Goal: Information Seeking & Learning: Learn about a topic

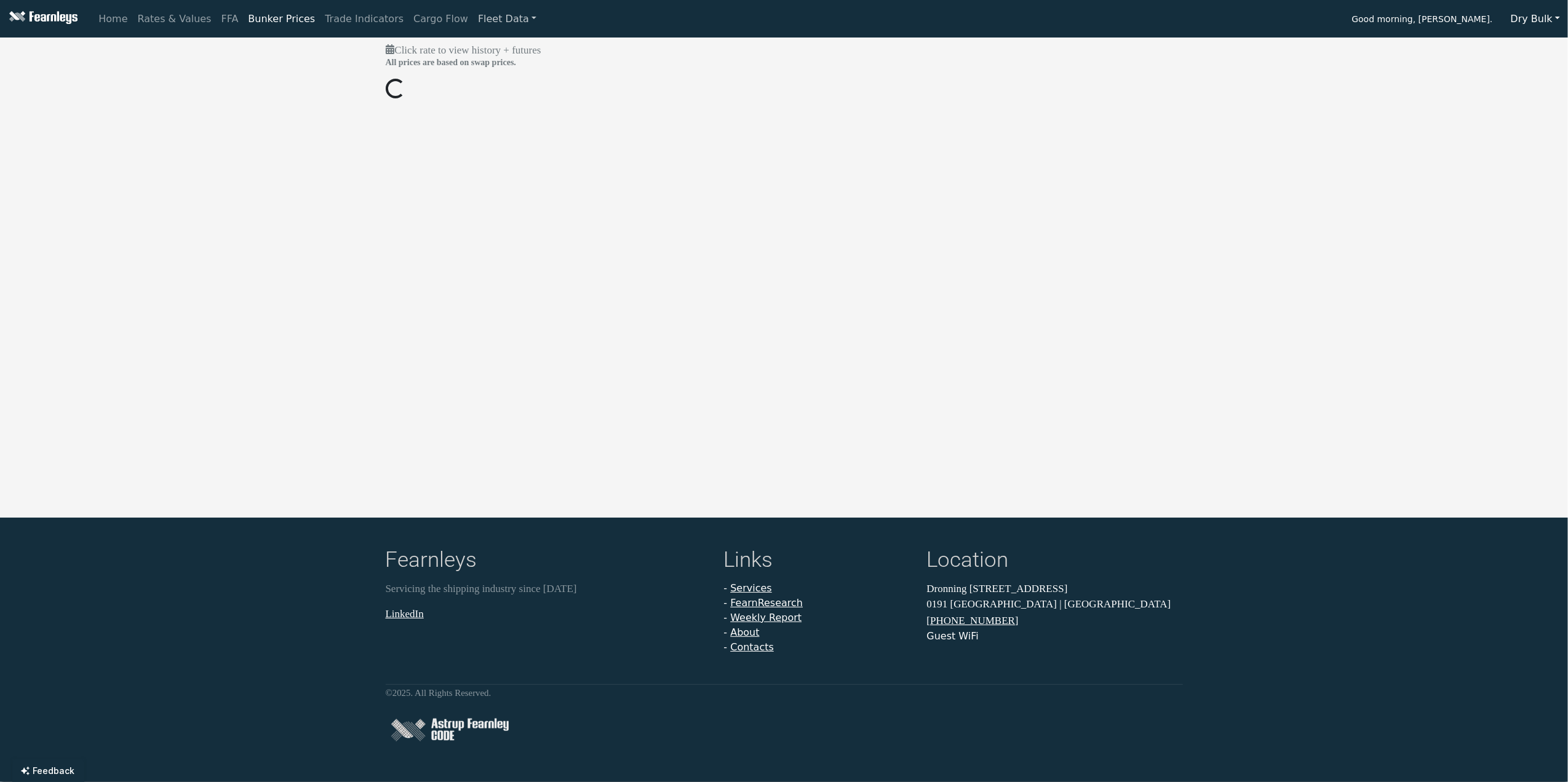
click at [481, 15] on link "Fleet Data" at bounding box center [507, 18] width 68 height 25
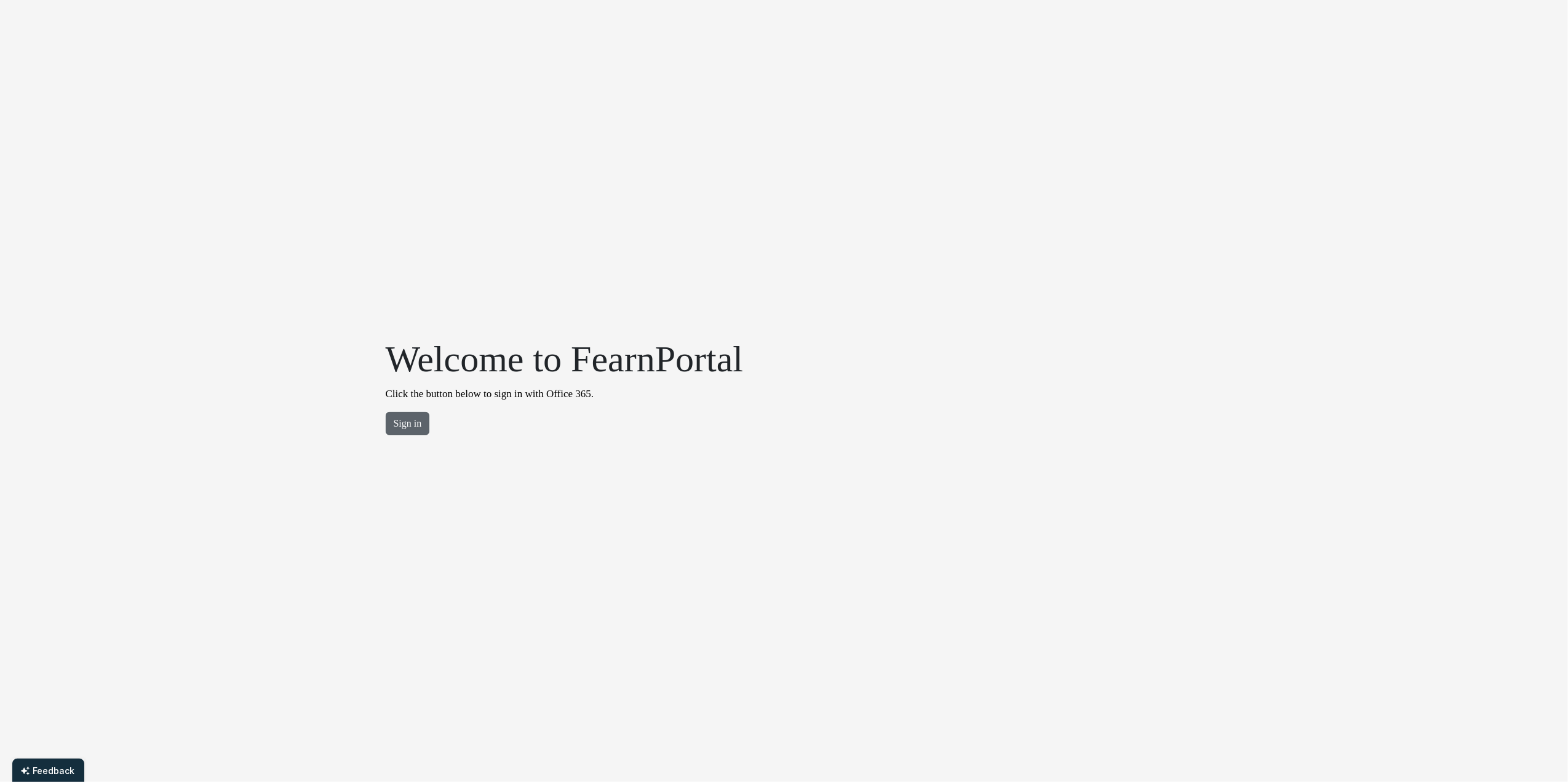
click at [418, 416] on button "Sign in" at bounding box center [407, 424] width 45 height 24
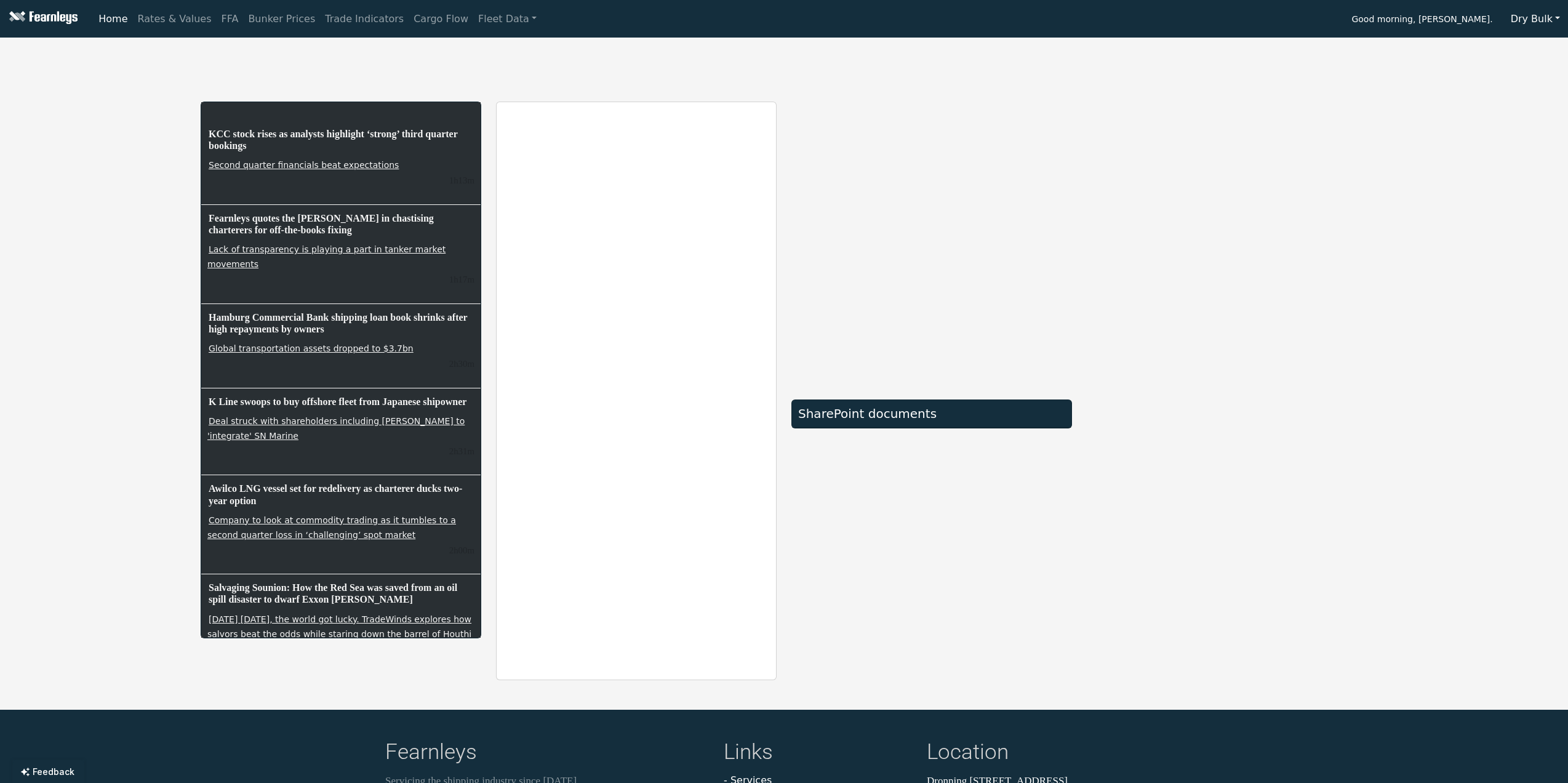
click at [1552, 15] on button "Dry Bulk" at bounding box center [1535, 19] width 66 height 24
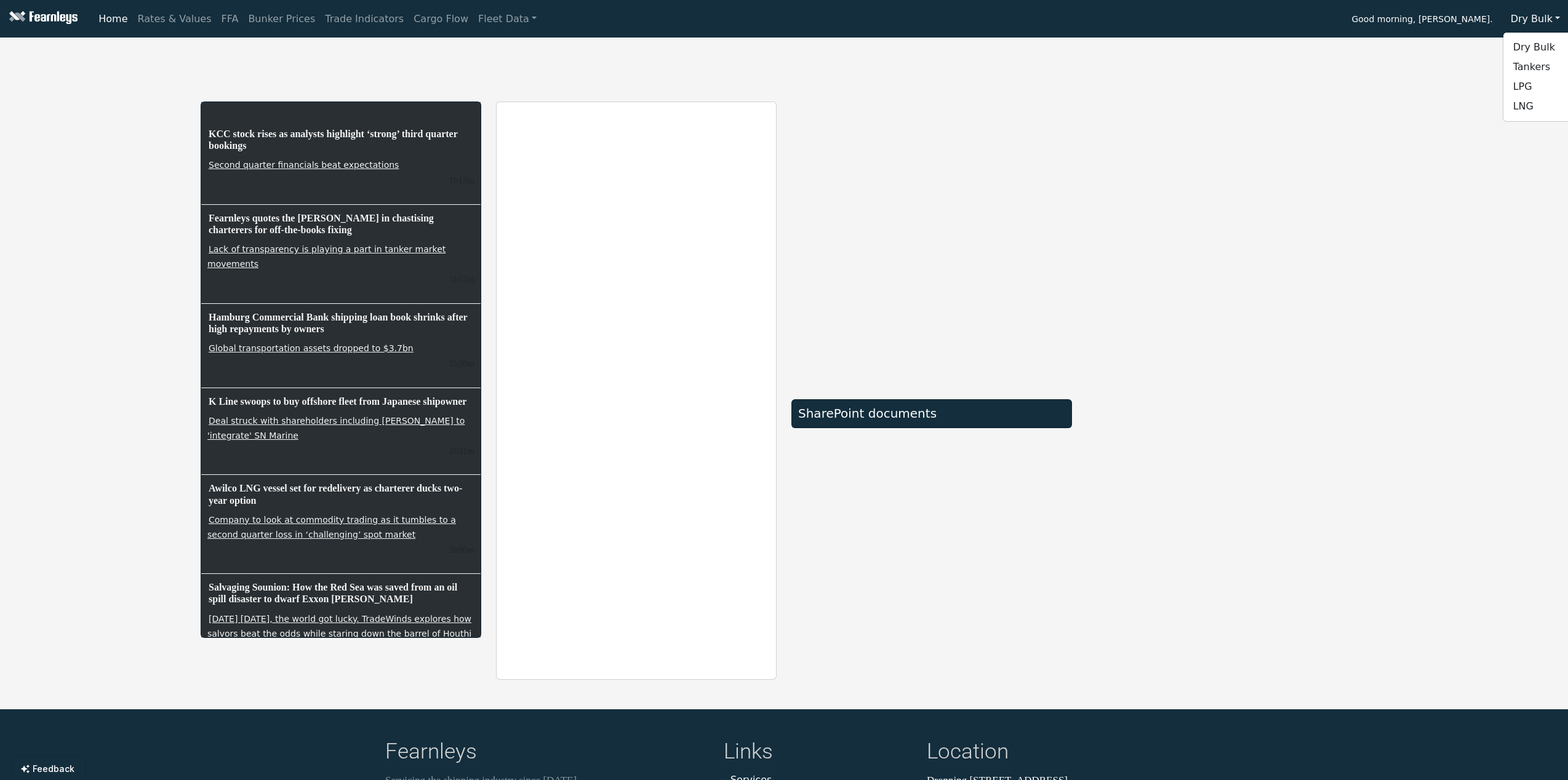
click at [126, 219] on div "KCC stock rises as analysts highlight ‘strong’ third quarter bookings Second qu…" at bounding box center [784, 361] width 1568 height 638
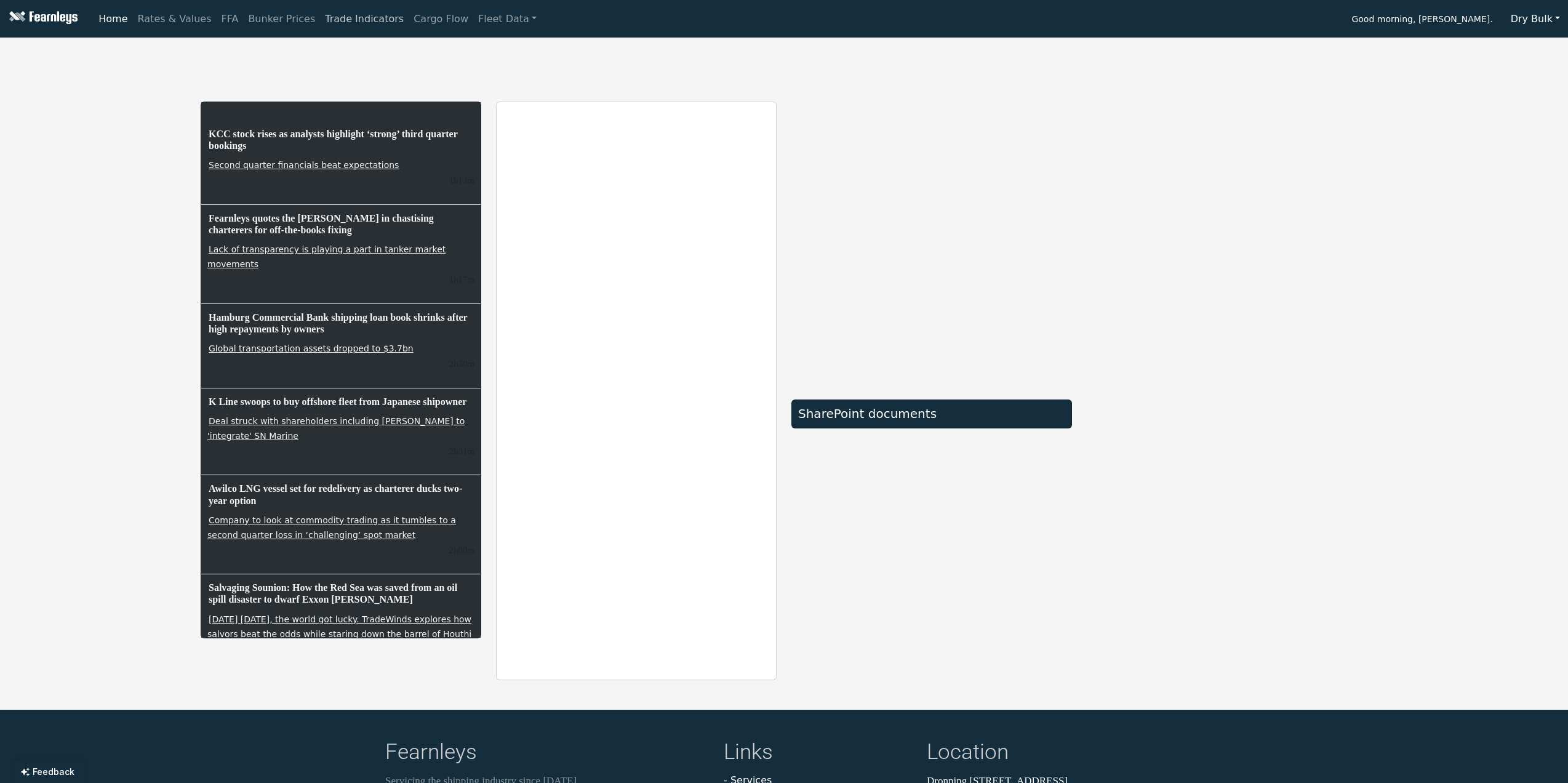
click at [339, 25] on link "Trade Indicators" at bounding box center [364, 18] width 88 height 25
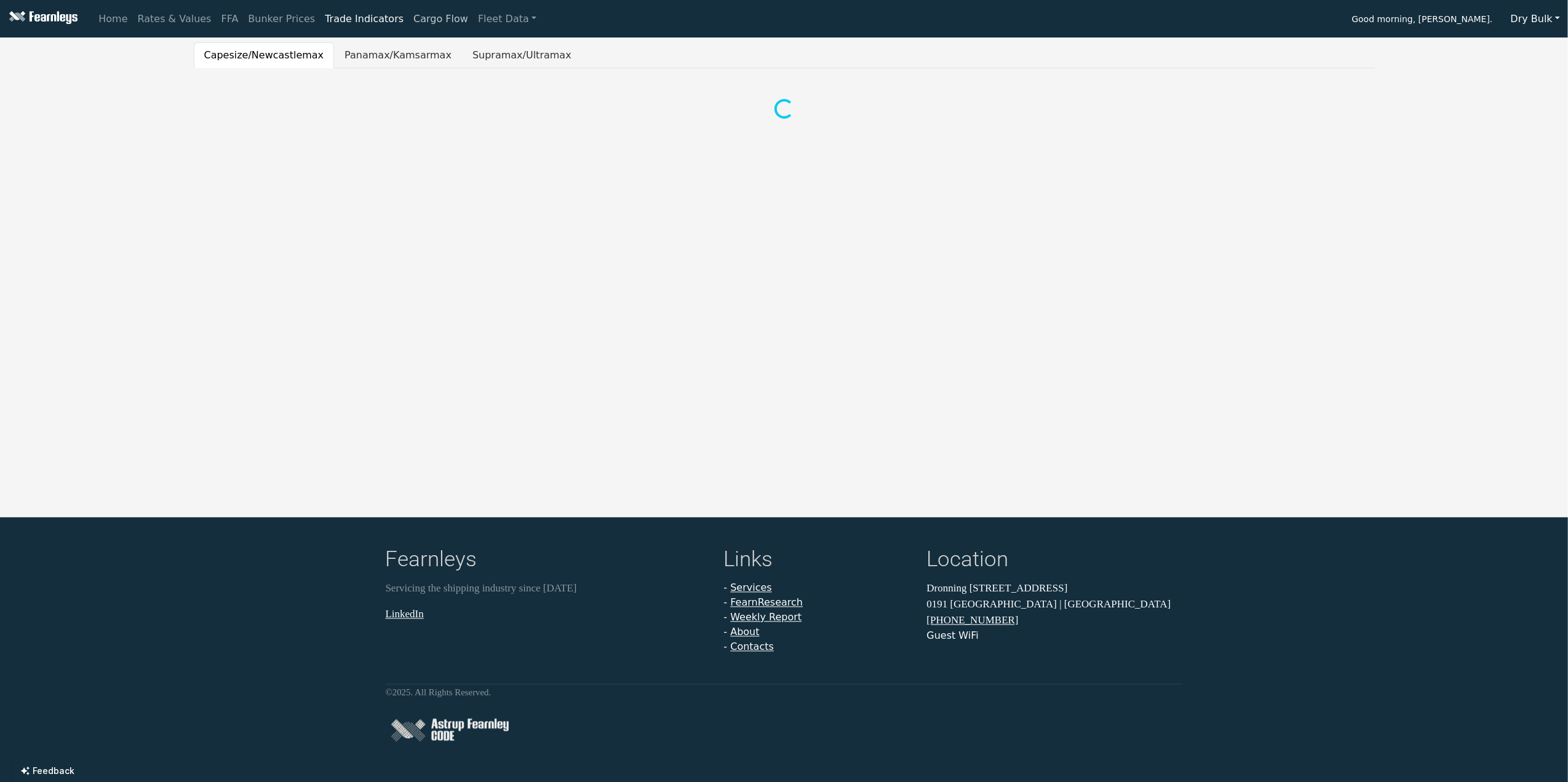
click at [408, 21] on link "Cargo Flow" at bounding box center [440, 18] width 65 height 25
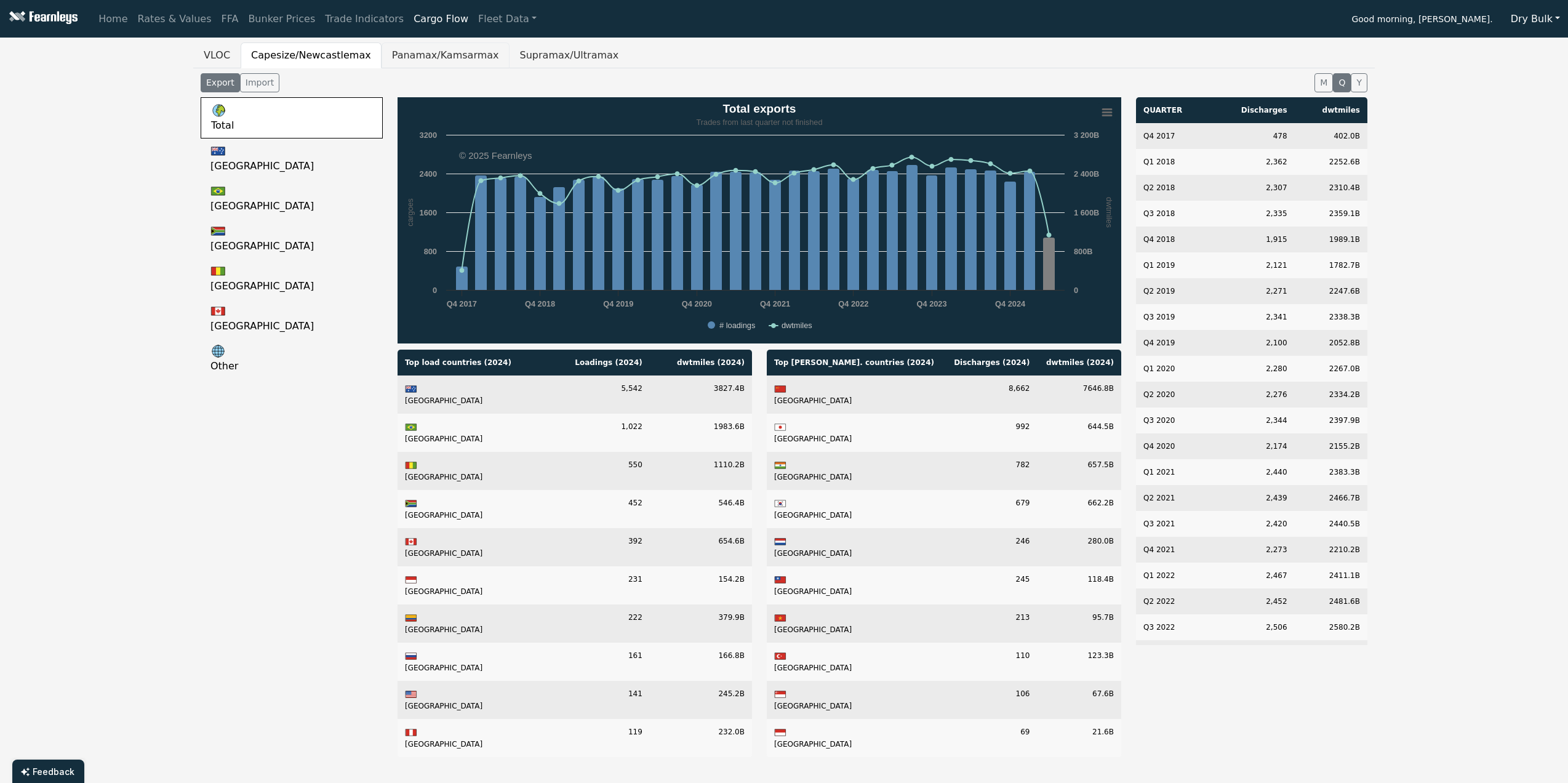
click at [427, 62] on button "Panamax/Kamsarmax" at bounding box center [445, 56] width 128 height 25
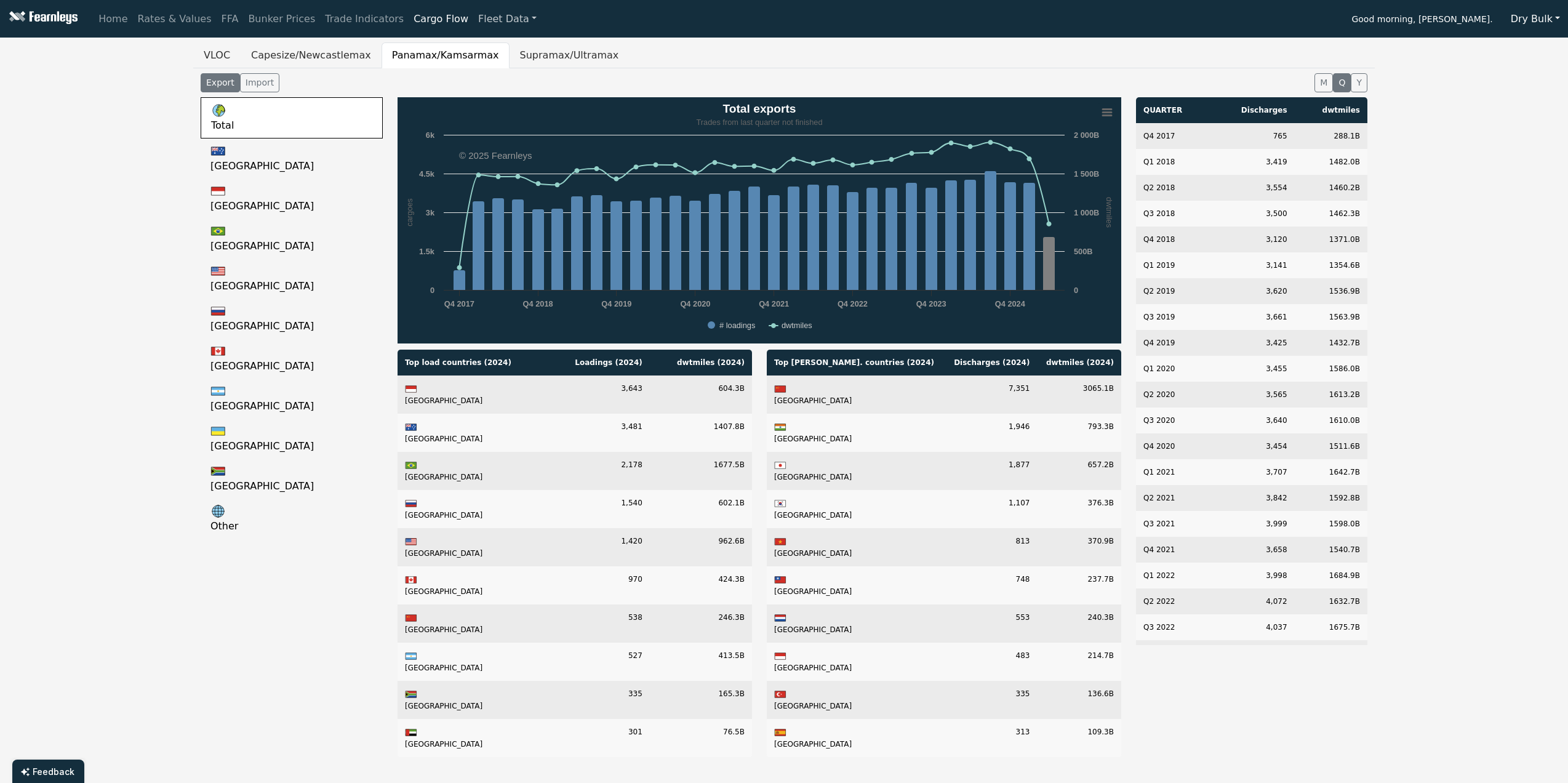
click at [473, 20] on link "Fleet Data" at bounding box center [507, 18] width 68 height 25
click at [484, 52] on link "Fleet Stats" at bounding box center [522, 53] width 77 height 25
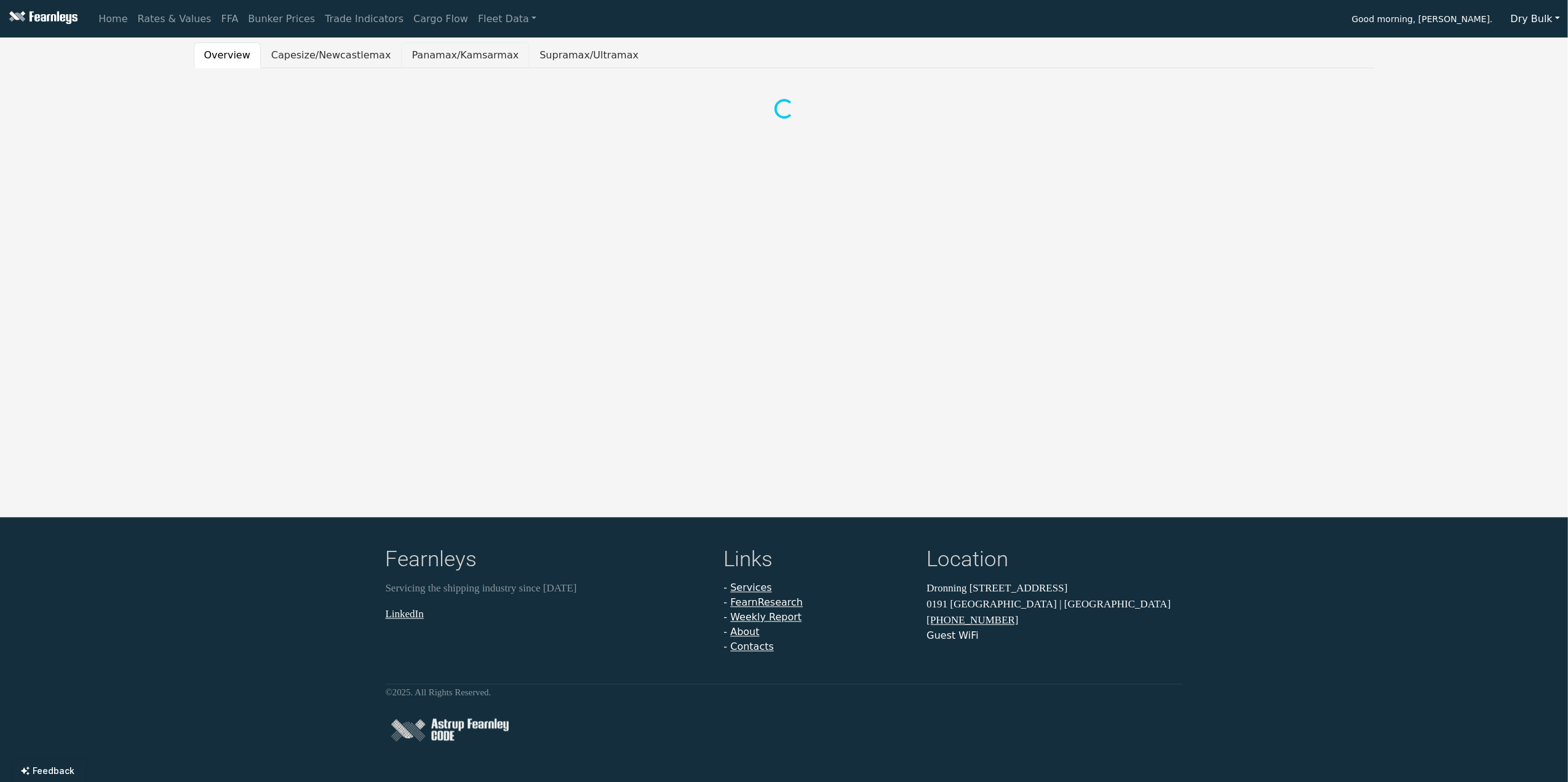
click at [465, 55] on button "Panamax/Kamsarmax" at bounding box center [465, 55] width 128 height 25
